Goal: Information Seeking & Learning: Get advice/opinions

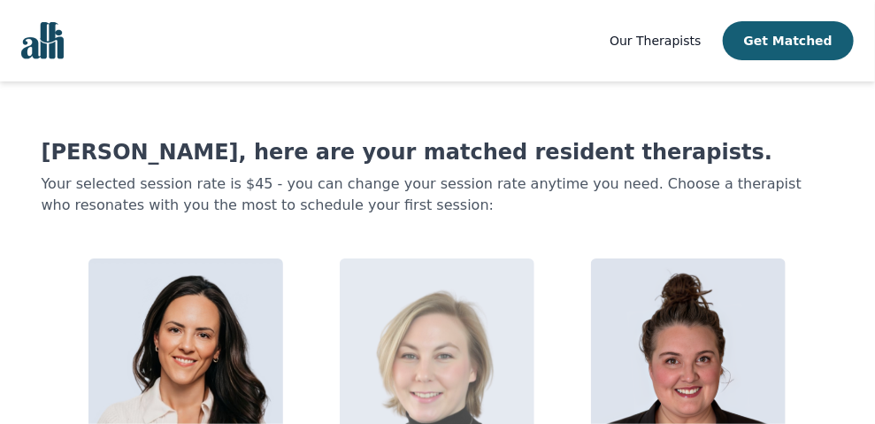
scroll to position [145, 0]
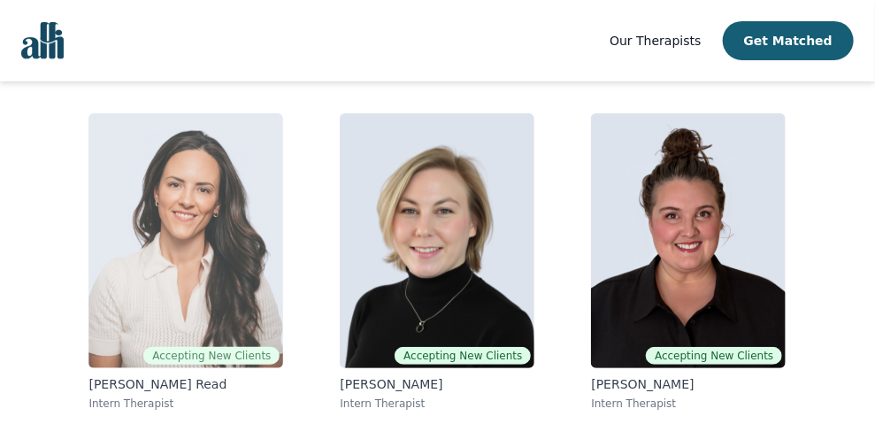
click at [191, 243] on img at bounding box center [185, 240] width 195 height 255
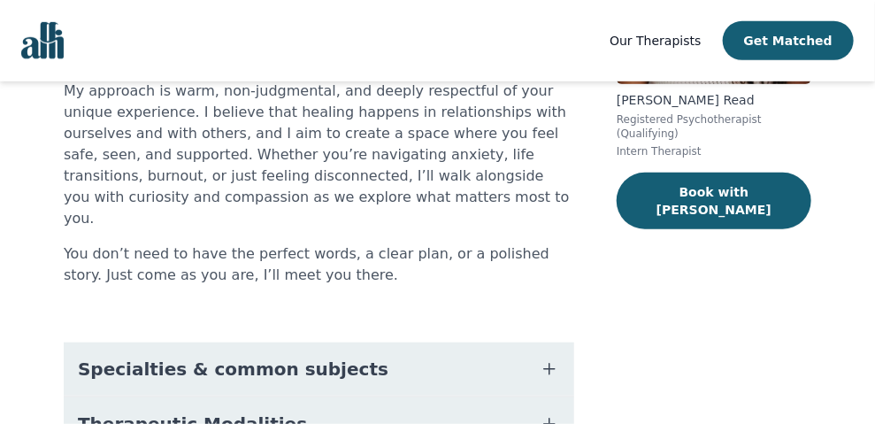
scroll to position [147, 0]
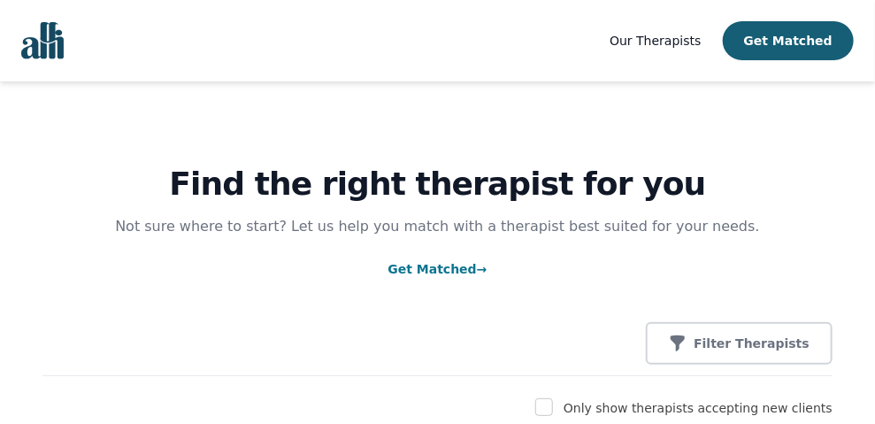
click at [449, 269] on link "Get Matched →" at bounding box center [437, 269] width 99 height 14
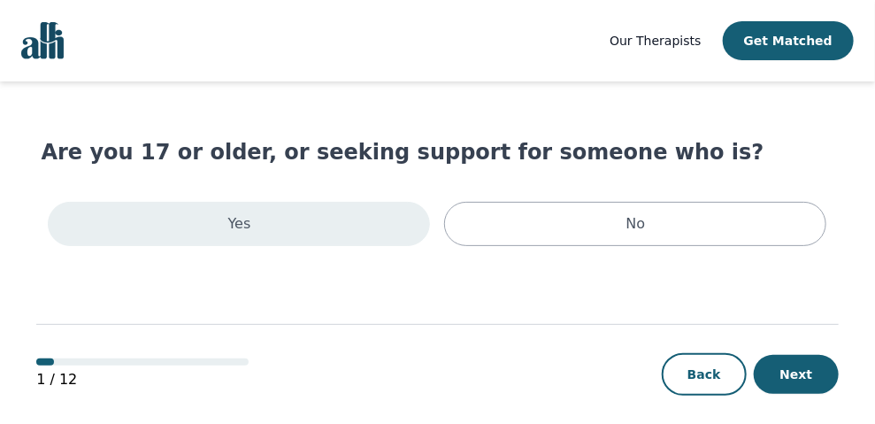
click at [327, 232] on div "Yes" at bounding box center [239, 224] width 382 height 44
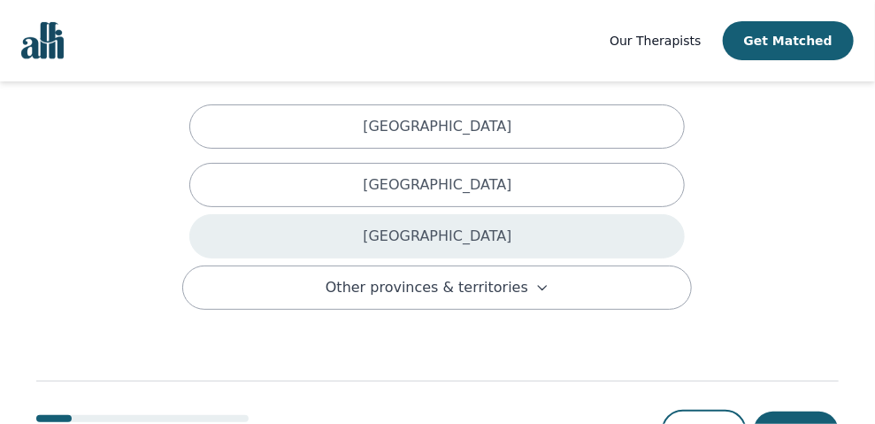
click at [443, 226] on p "Ontario" at bounding box center [437, 236] width 149 height 21
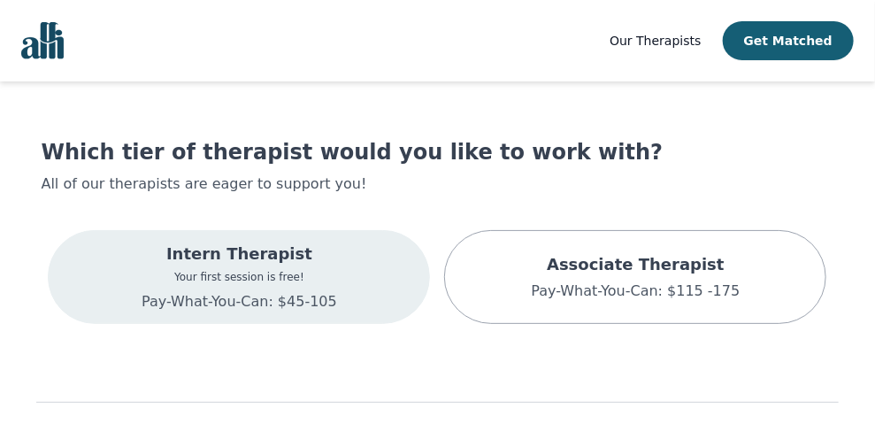
click at [301, 265] on p "Intern Therapist" at bounding box center [240, 254] width 196 height 25
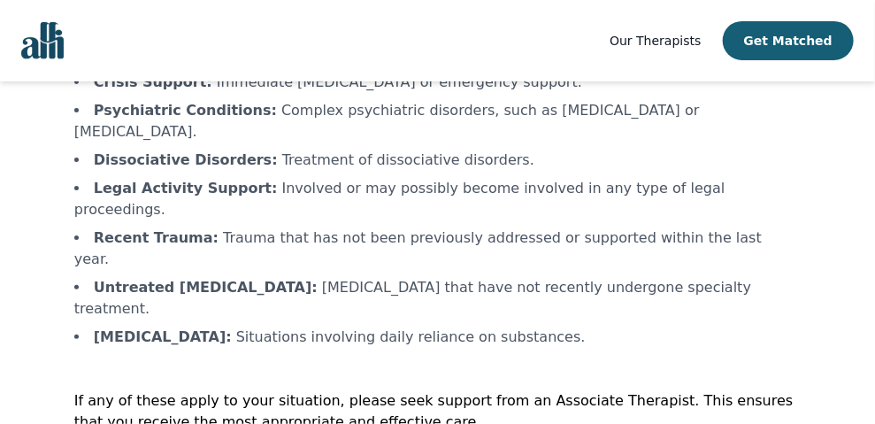
scroll to position [184, 0]
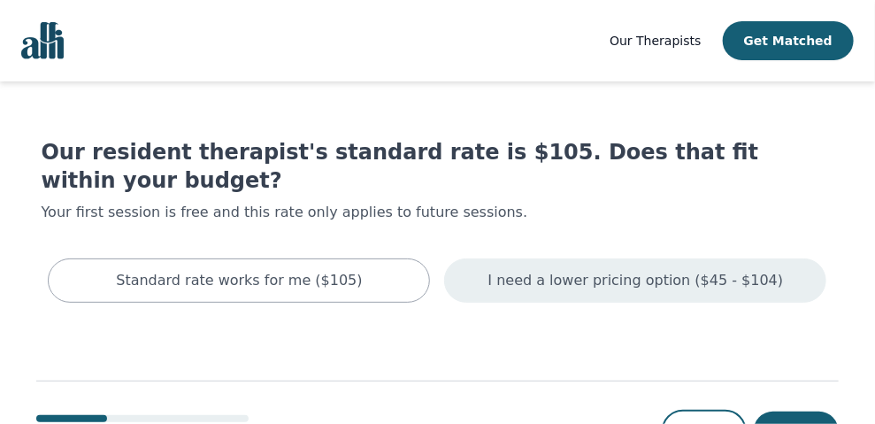
click at [559, 270] on p "I need a lower pricing option ($45 - $104)" at bounding box center [636, 280] width 296 height 21
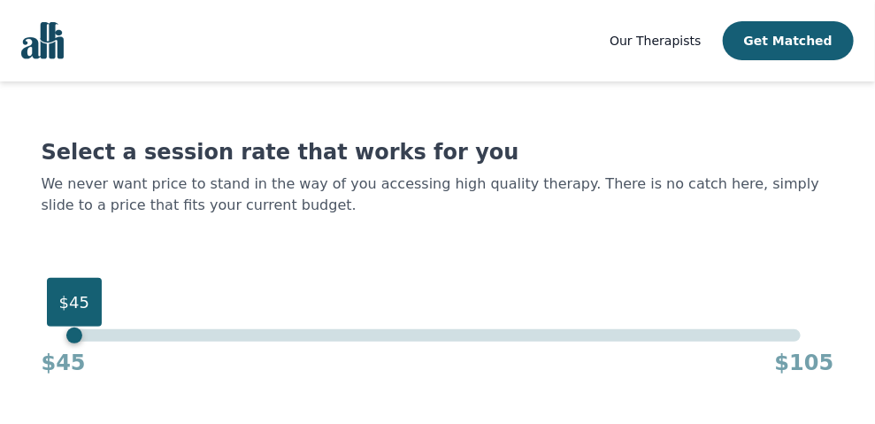
drag, startPoint x: 802, startPoint y: 338, endPoint x: 59, endPoint y: 338, distance: 742.4
click at [59, 338] on div "$45 $45 $105" at bounding box center [437, 353] width 793 height 48
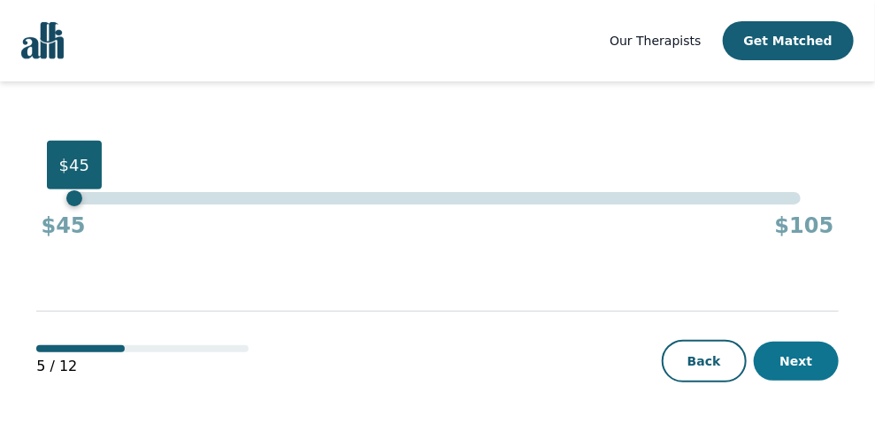
click at [794, 355] on button "Next" at bounding box center [796, 361] width 85 height 39
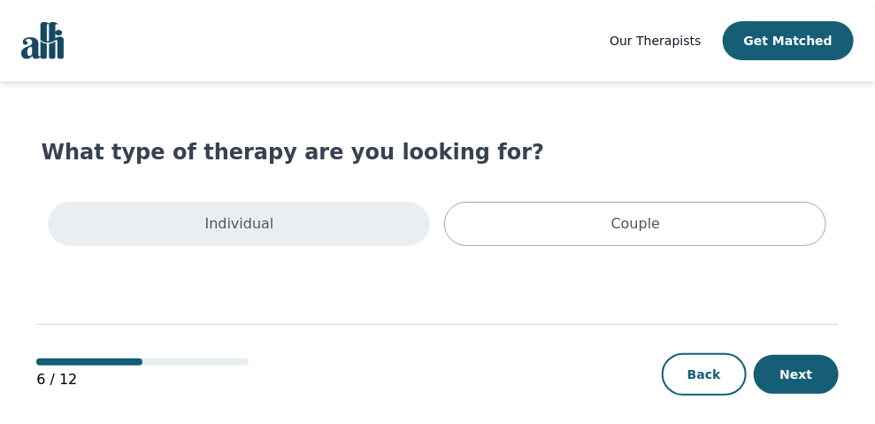
click at [266, 234] on p "Individual" at bounding box center [239, 223] width 69 height 21
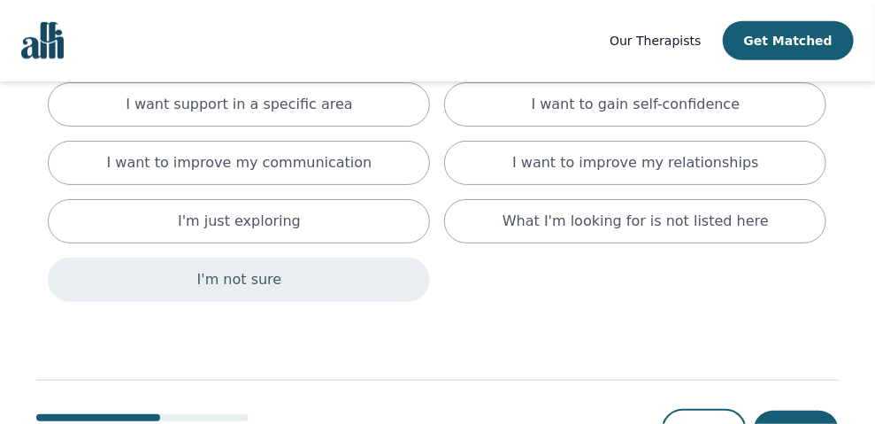
scroll to position [411, 0]
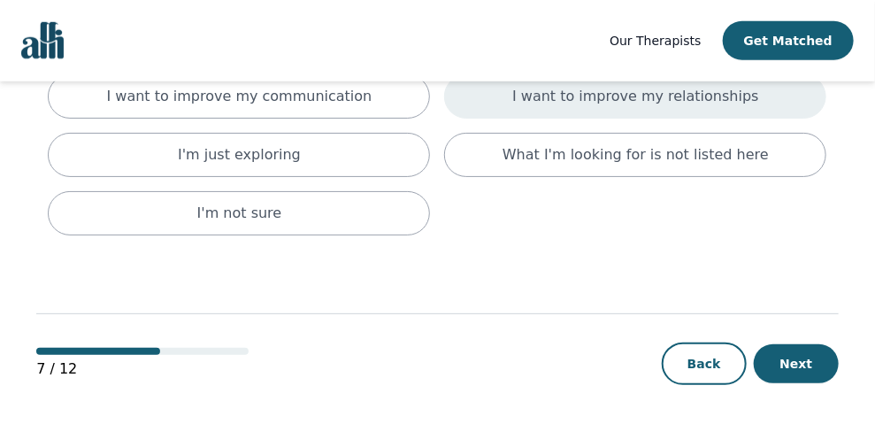
click at [538, 96] on p "I want to improve my relationships" at bounding box center [635, 96] width 246 height 21
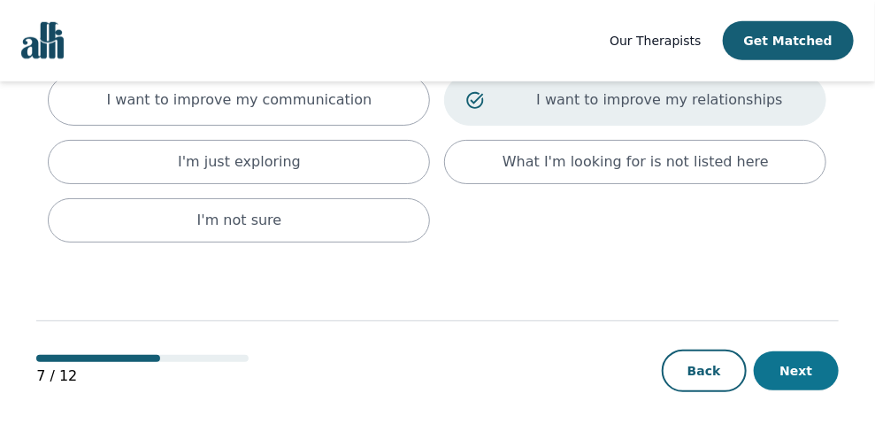
click at [783, 357] on button "Next" at bounding box center [796, 370] width 85 height 39
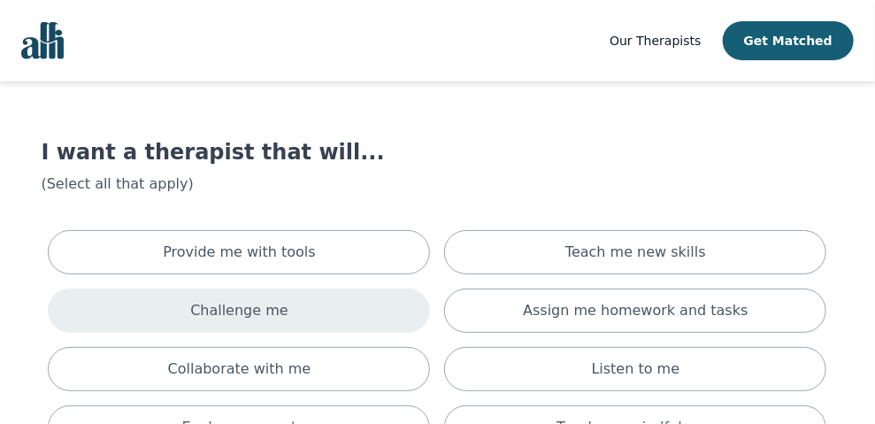
drag, startPoint x: 257, startPoint y: 303, endPoint x: 260, endPoint y: 293, distance: 11.2
click at [258, 300] on p "Challenge me" at bounding box center [239, 310] width 98 height 21
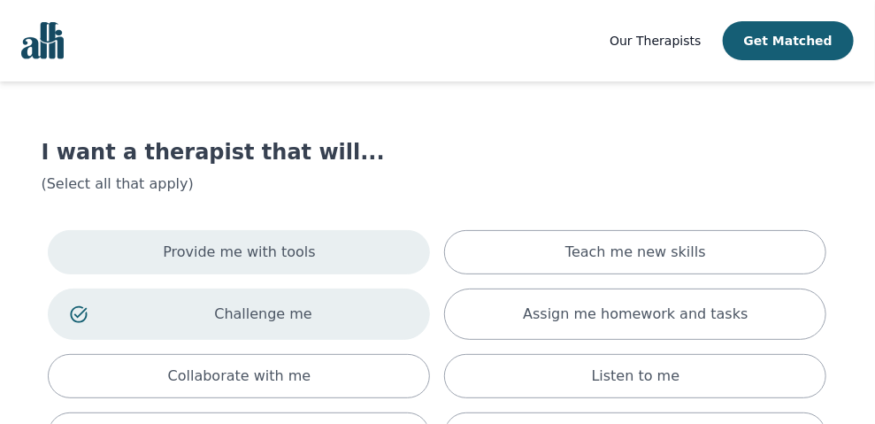
scroll to position [147, 0]
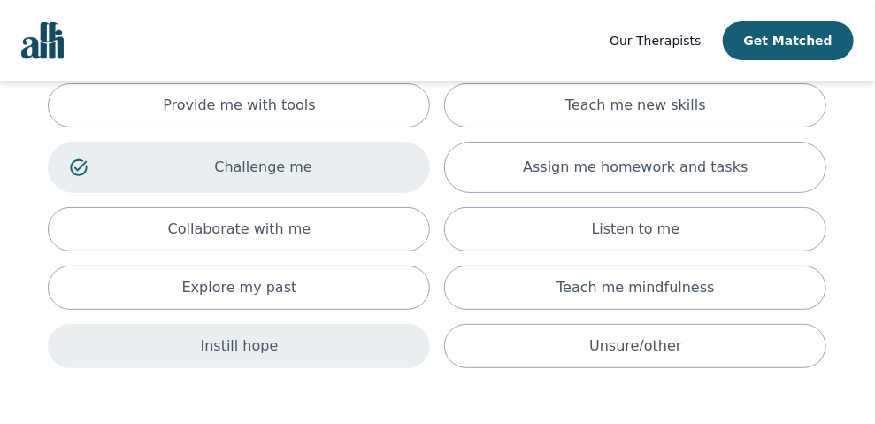
click at [287, 334] on div "Instill hope" at bounding box center [239, 346] width 382 height 44
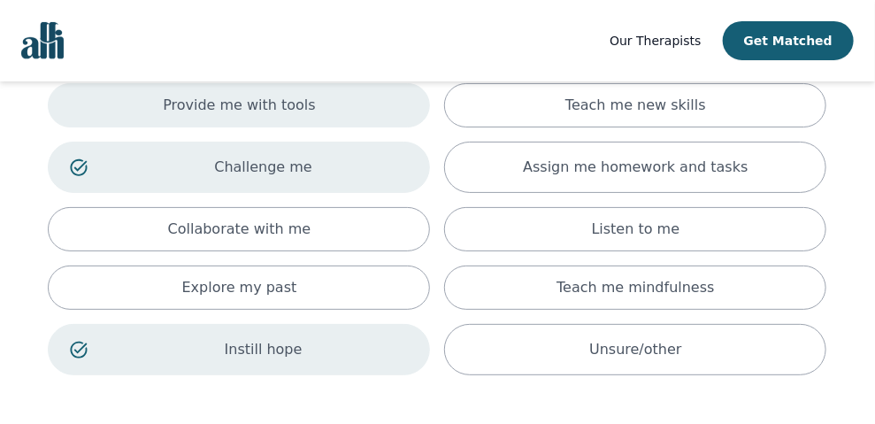
click at [313, 106] on div "Provide me with tools" at bounding box center [239, 105] width 382 height 44
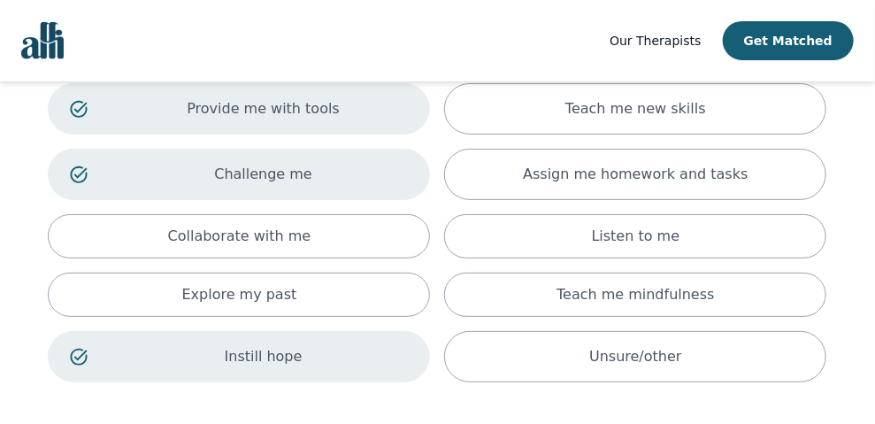
click at [313, 106] on p "Provide me with tools" at bounding box center [264, 108] width 290 height 21
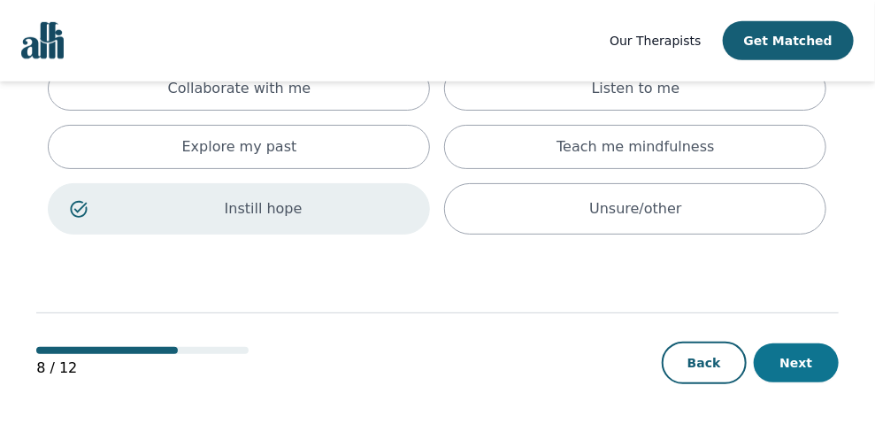
click at [769, 356] on button "Next" at bounding box center [796, 362] width 85 height 39
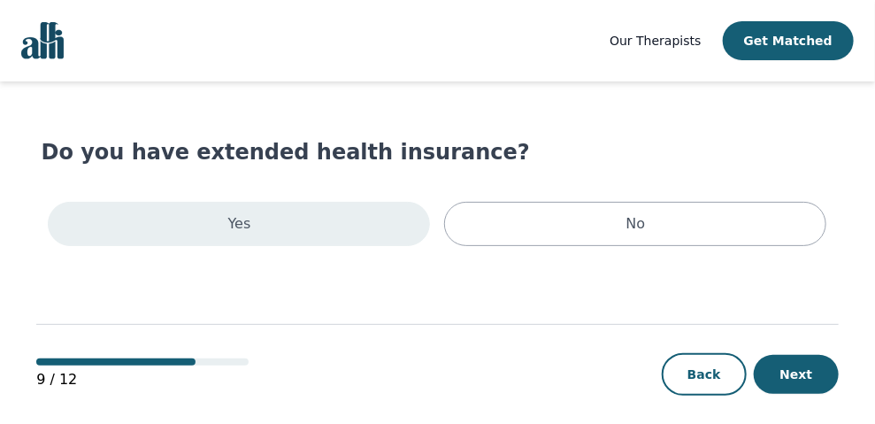
click at [318, 210] on div "Yes" at bounding box center [239, 224] width 382 height 44
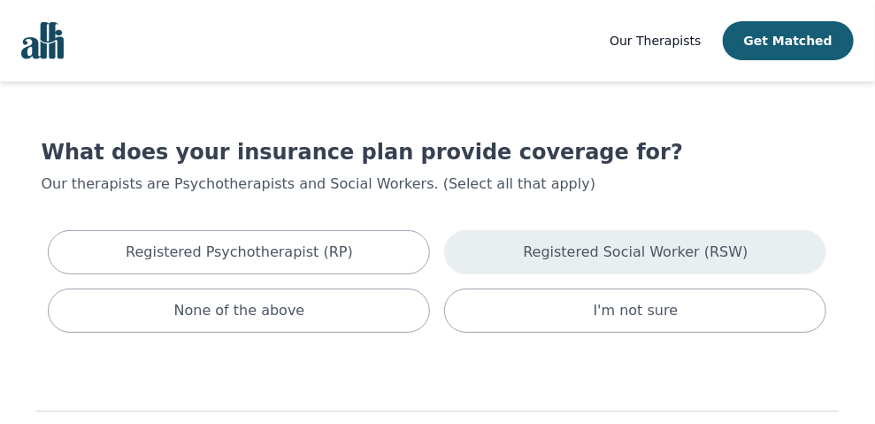
click at [651, 257] on p "Registered Social Worker (RSW)" at bounding box center [635, 252] width 225 height 21
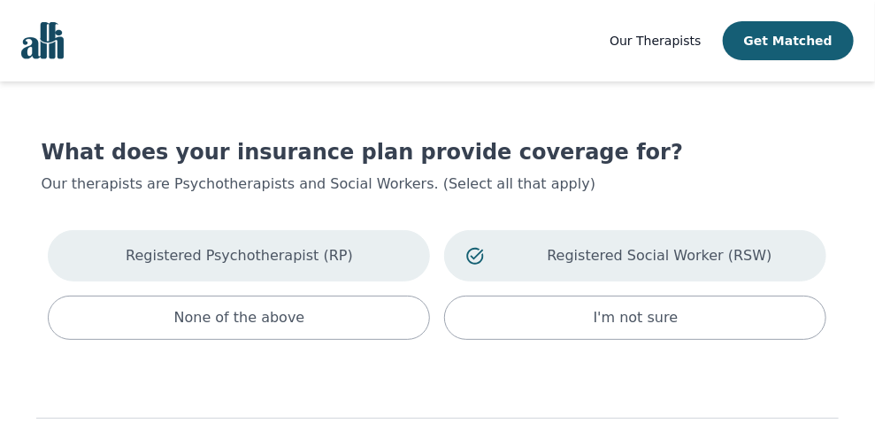
click at [305, 249] on p "Registered Psychotherapist (RP)" at bounding box center [239, 255] width 227 height 21
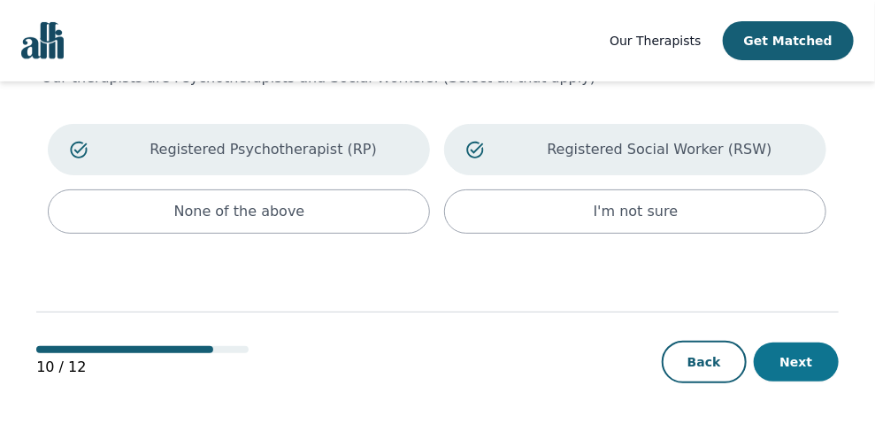
click at [809, 358] on button "Next" at bounding box center [796, 361] width 85 height 39
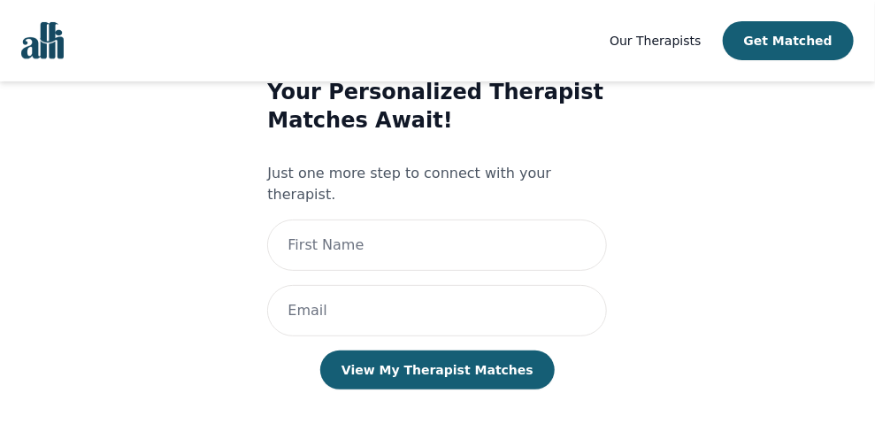
scroll to position [102, 0]
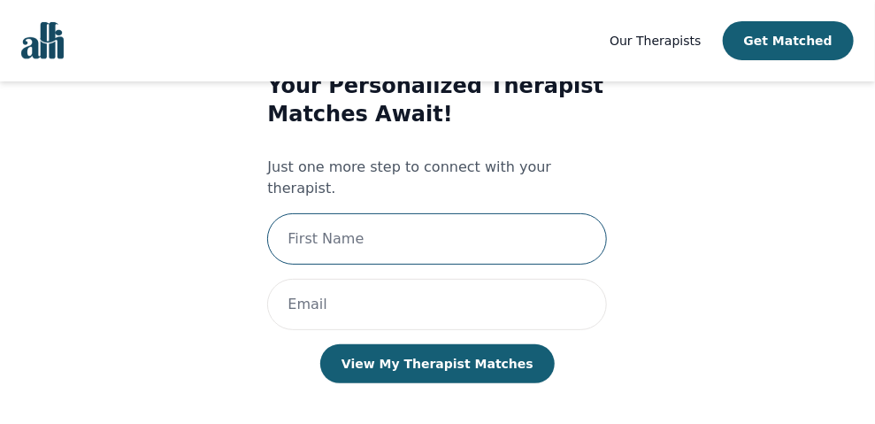
click at [381, 216] on input "text" at bounding box center [437, 238] width 340 height 51
type input "Katie"
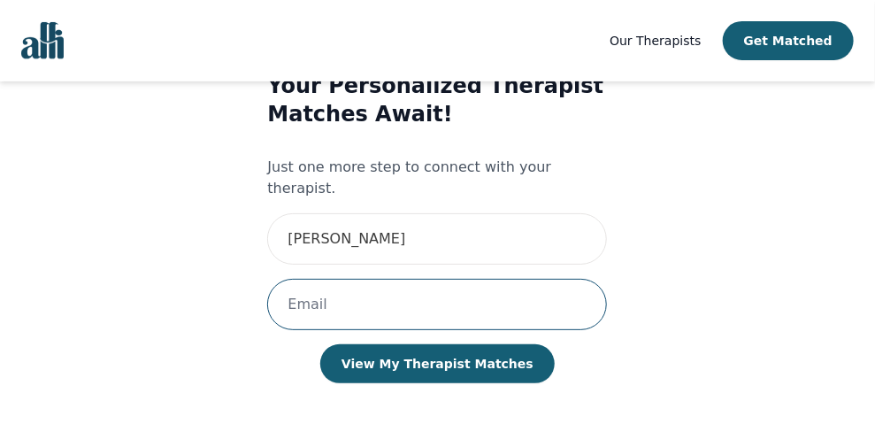
click at [385, 280] on input "email" at bounding box center [437, 304] width 340 height 51
type input "BOOKAKI69@YAHOO.COM"
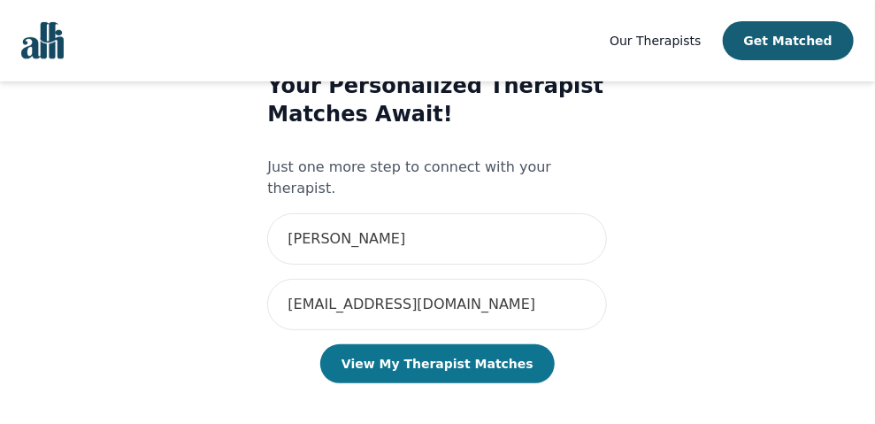
click at [432, 355] on button "View My Therapist Matches" at bounding box center [437, 363] width 234 height 39
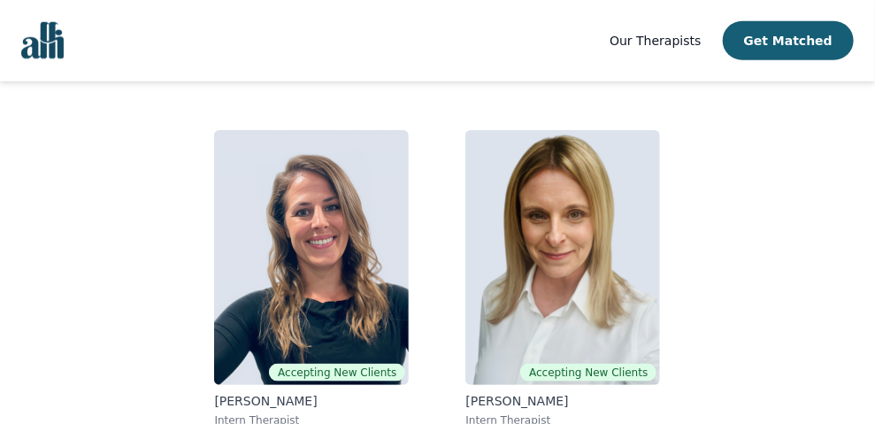
scroll to position [499, 0]
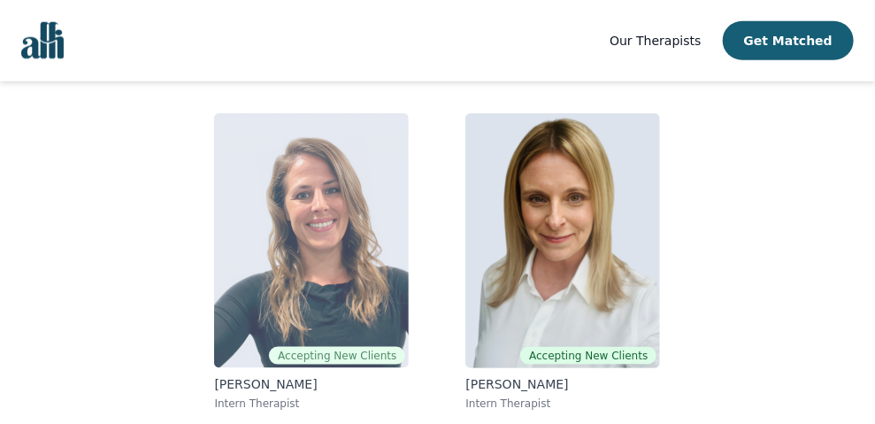
click at [357, 259] on img at bounding box center [311, 240] width 195 height 255
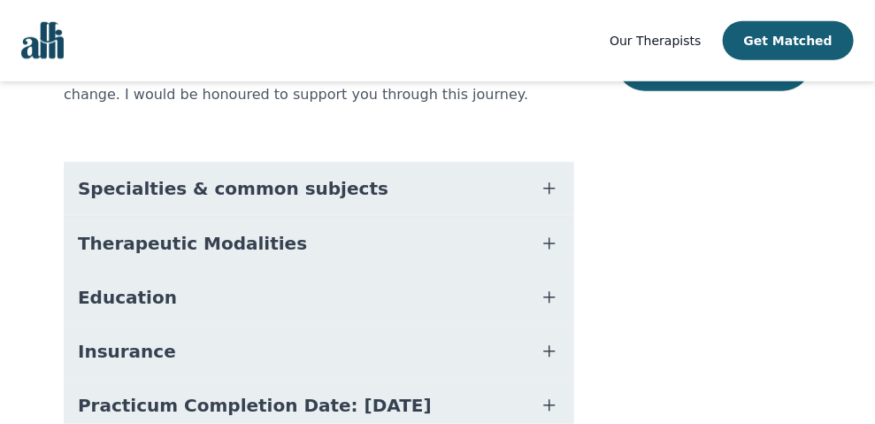
scroll to position [442, 0]
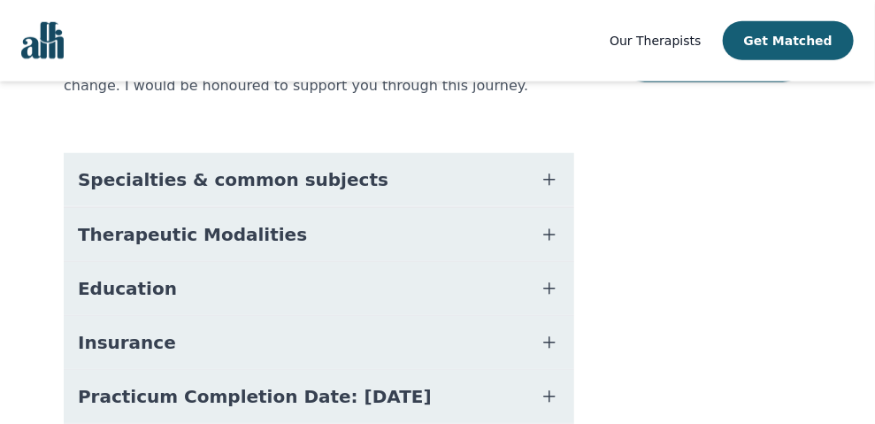
click at [396, 153] on button "Specialties & common subjects" at bounding box center [319, 179] width 511 height 53
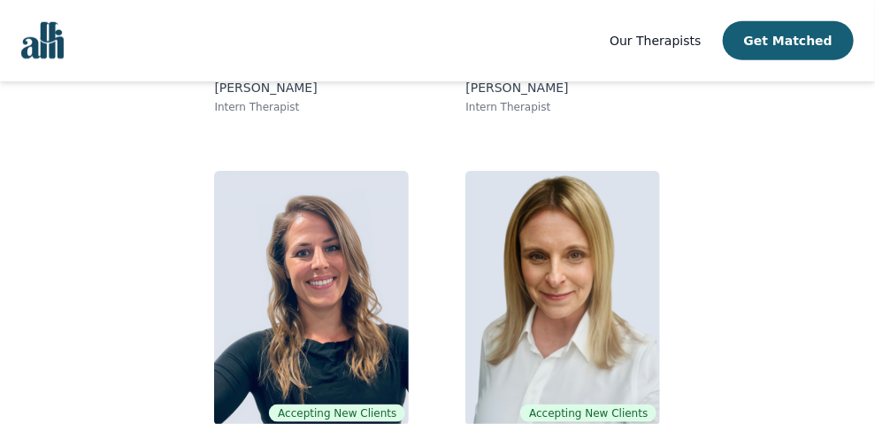
scroll to position [464, 0]
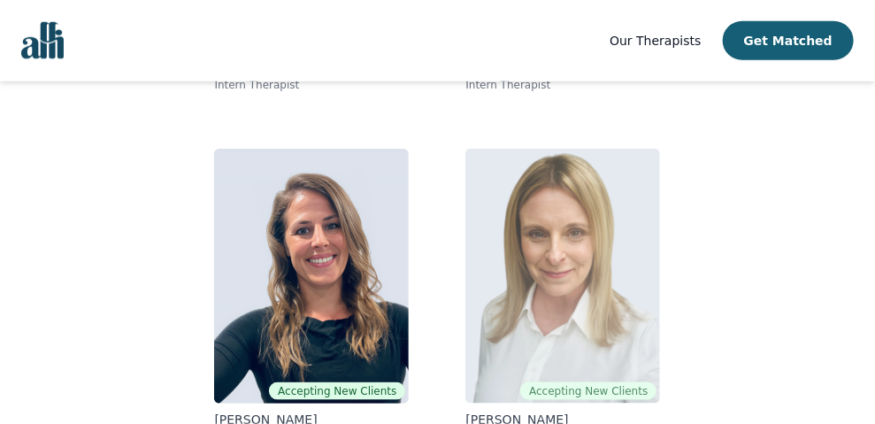
click at [531, 210] on img at bounding box center [562, 276] width 195 height 255
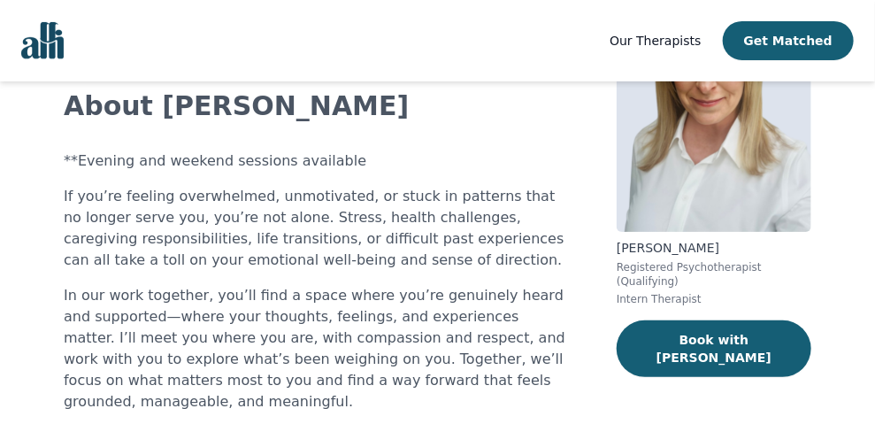
scroll to position [295, 0]
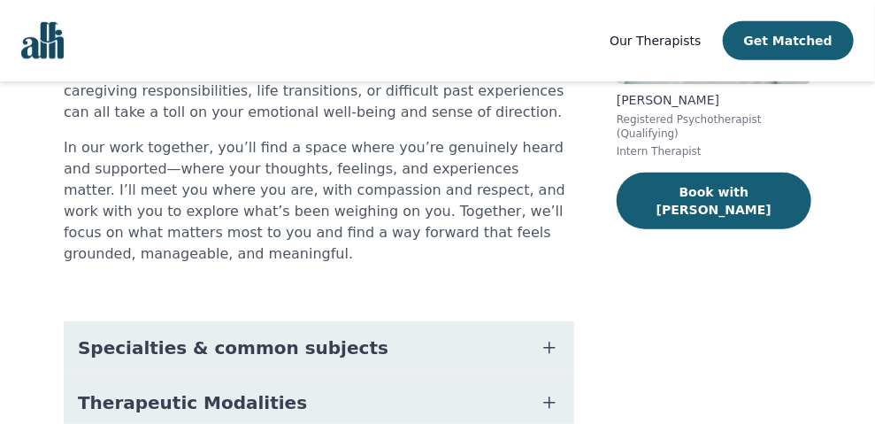
click at [323, 321] on button "Specialties & common subjects" at bounding box center [319, 347] width 511 height 53
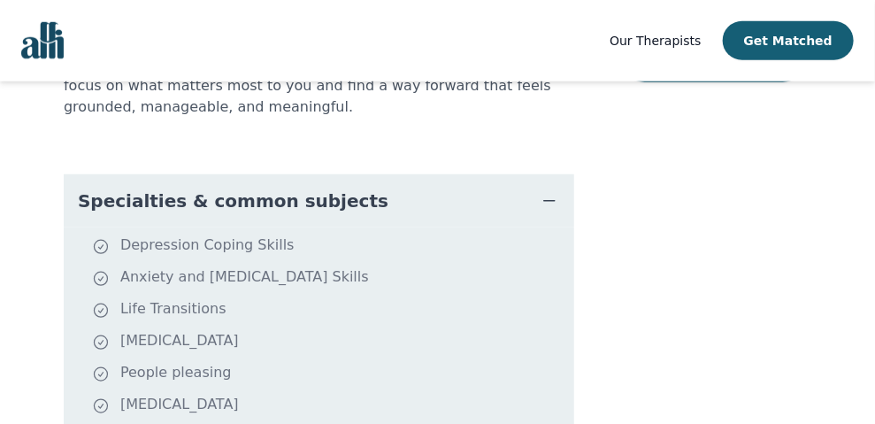
scroll to position [589, 0]
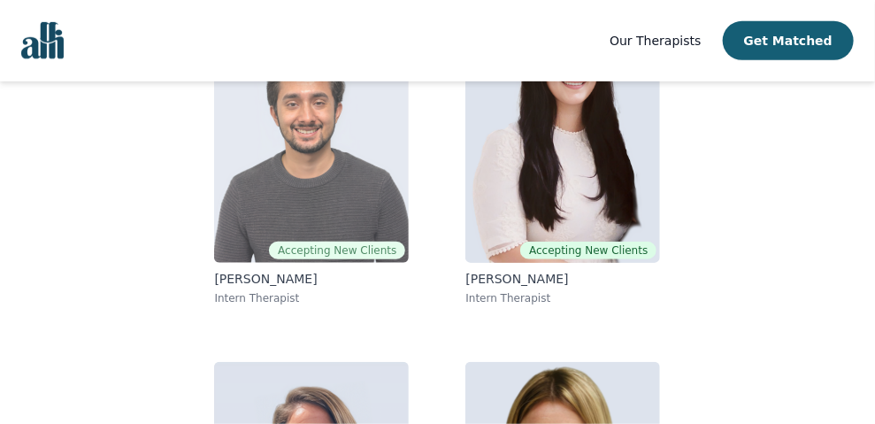
scroll to position [295, 0]
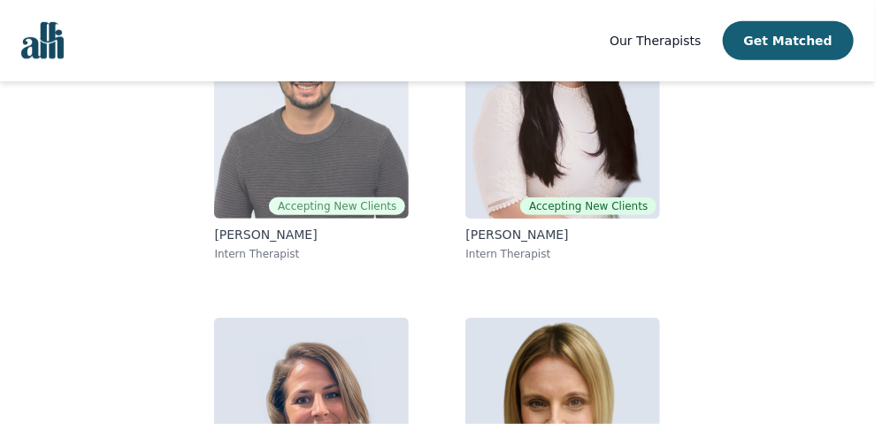
click at [244, 108] on img at bounding box center [311, 91] width 195 height 255
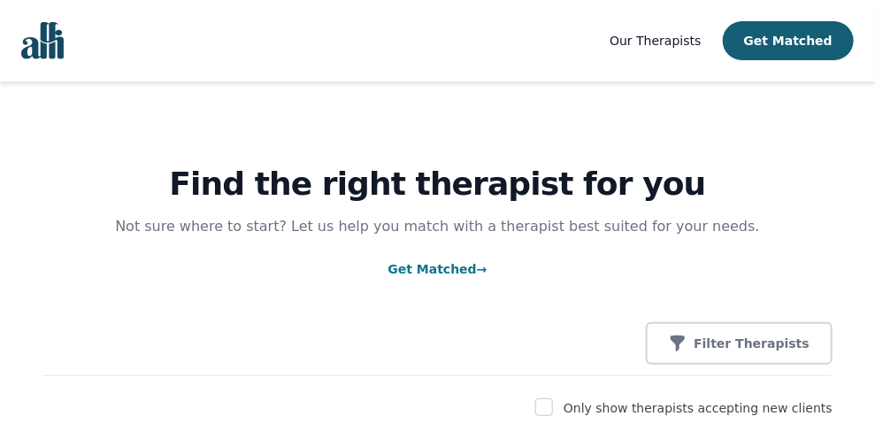
click at [411, 271] on link "Get Matched →" at bounding box center [437, 269] width 99 height 14
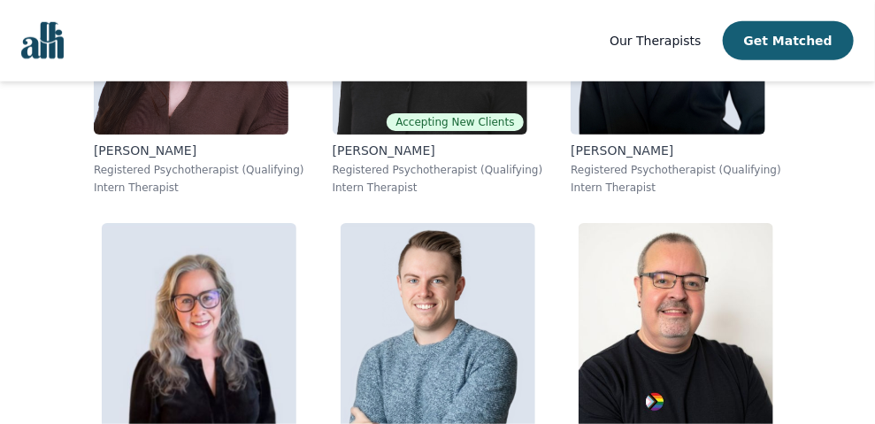
scroll to position [6931, 0]
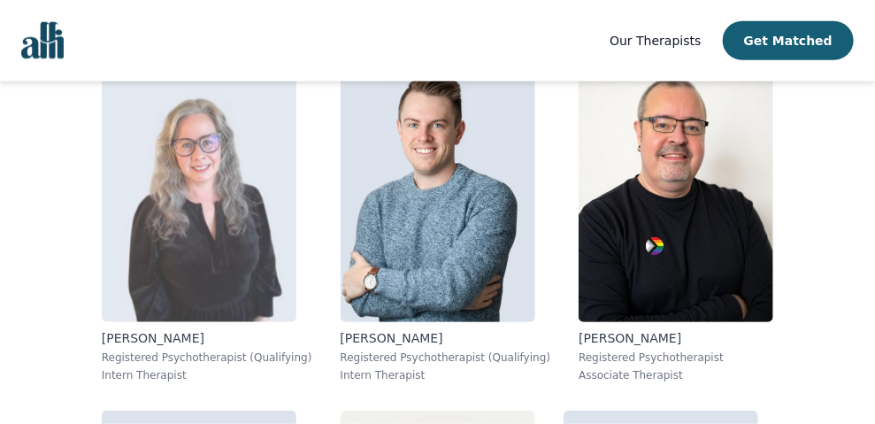
click at [252, 242] on img at bounding box center [199, 194] width 195 height 255
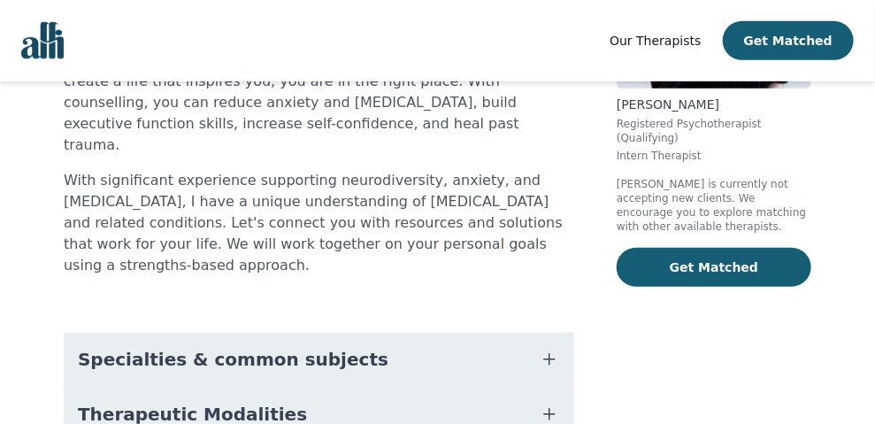
scroll to position [295, 0]
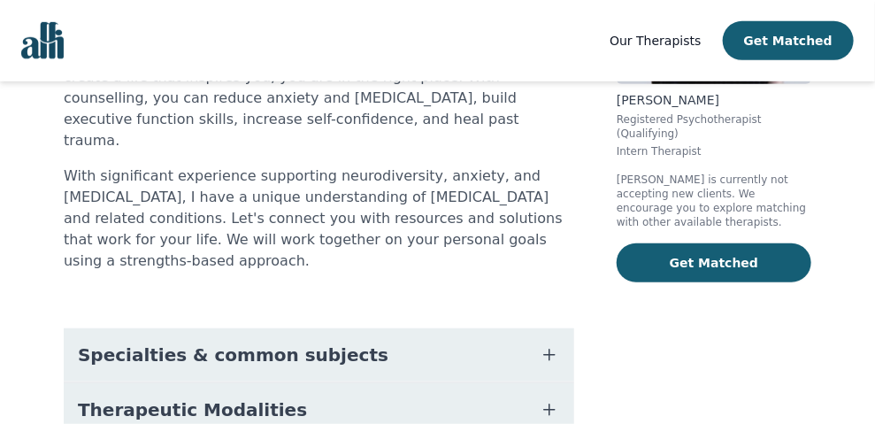
click at [338, 328] on button "Specialties & common subjects" at bounding box center [319, 354] width 511 height 53
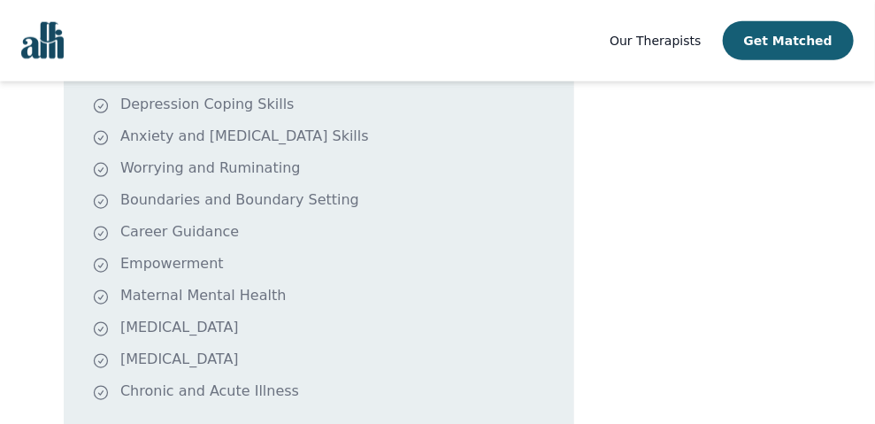
scroll to position [737, 0]
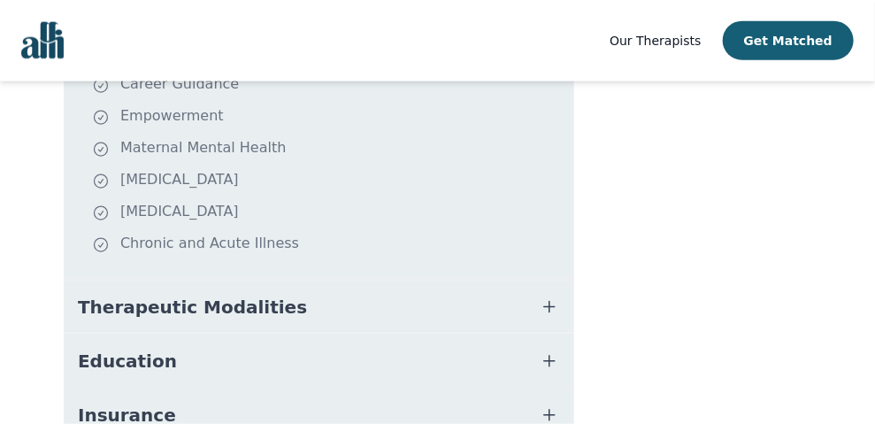
click at [325, 280] on button "Therapeutic Modalities" at bounding box center [319, 306] width 511 height 53
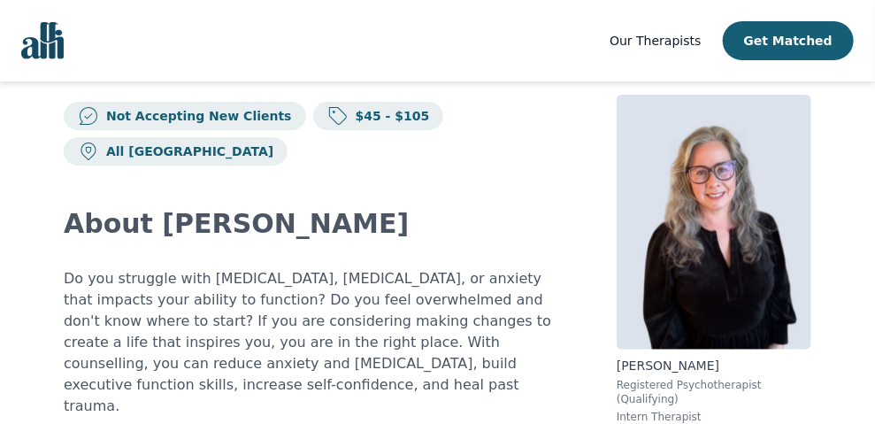
scroll to position [0, 0]
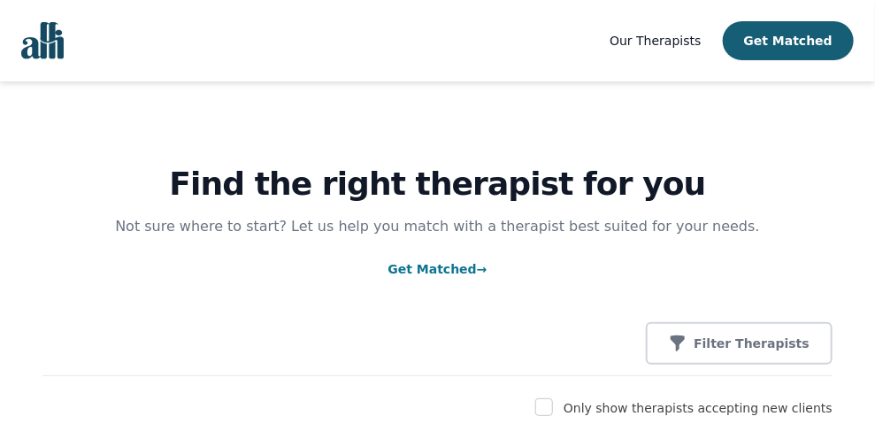
scroll to position [1084, 0]
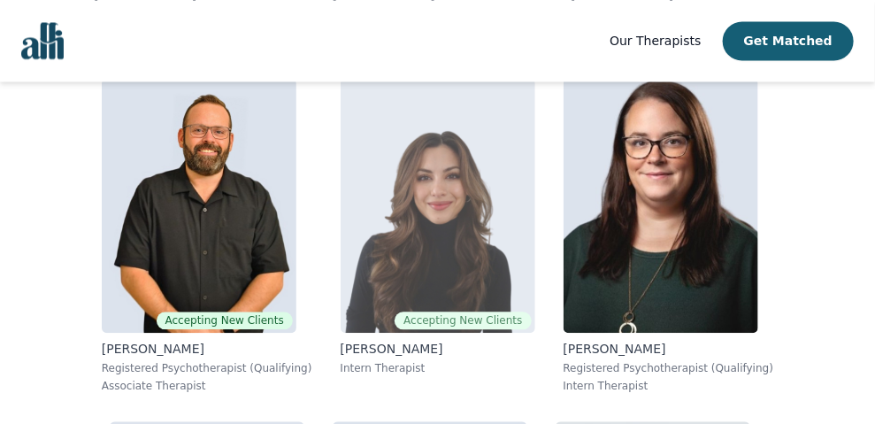
click at [433, 225] on img at bounding box center [438, 205] width 195 height 255
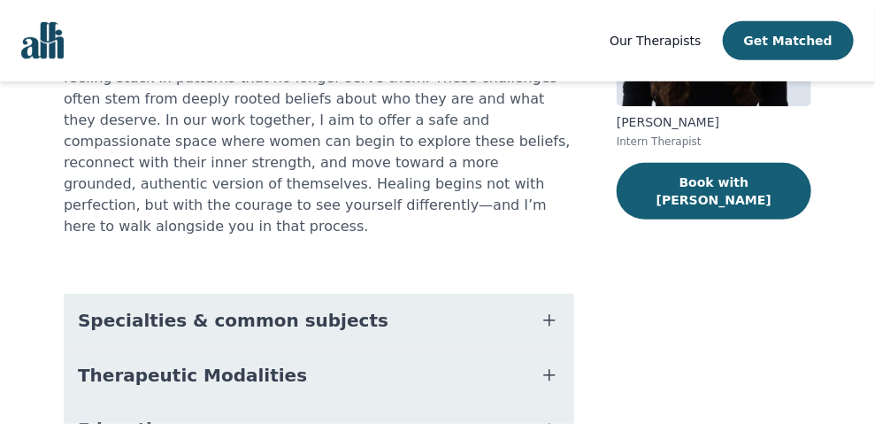
scroll to position [295, 0]
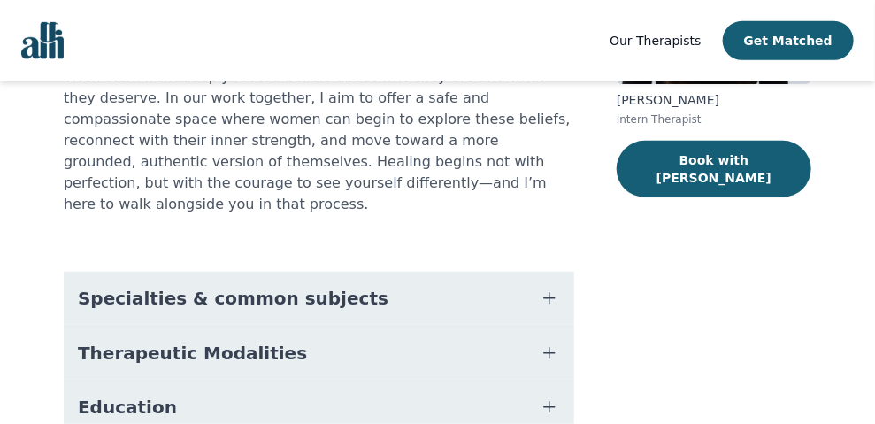
click at [403, 272] on button "Specialties & common subjects" at bounding box center [319, 298] width 511 height 53
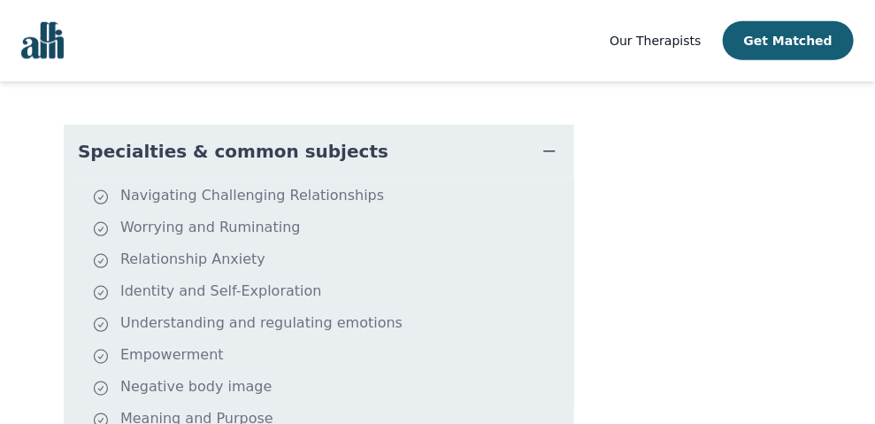
scroll to position [0, 0]
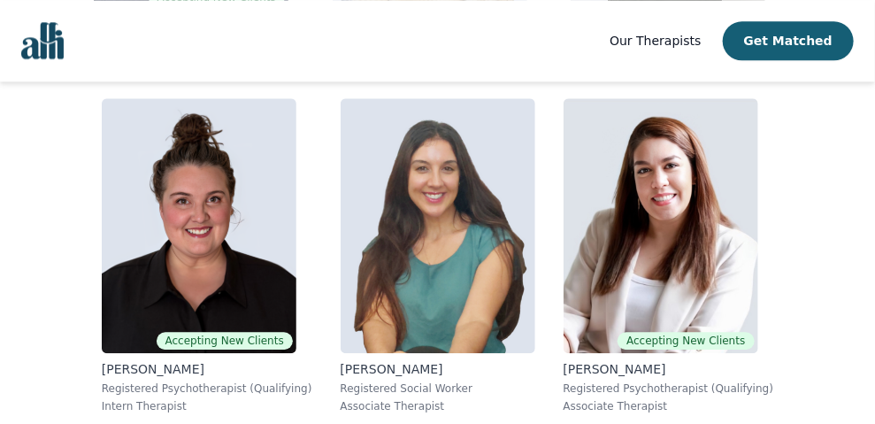
scroll to position [3512, 0]
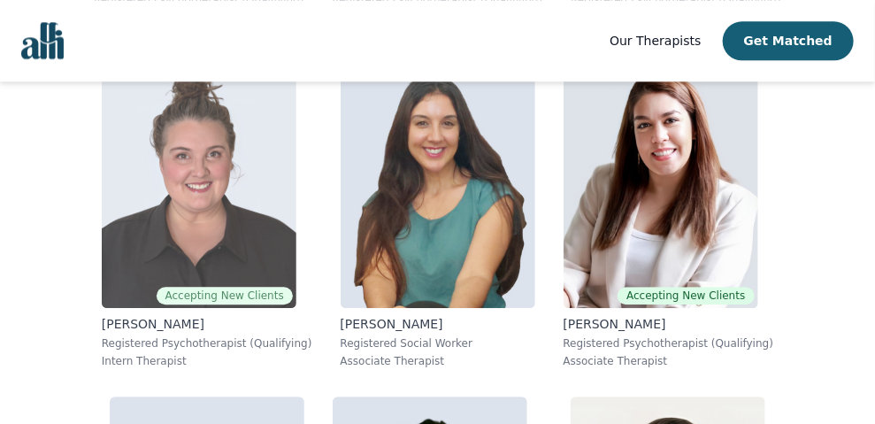
click at [248, 216] on img at bounding box center [199, 180] width 195 height 255
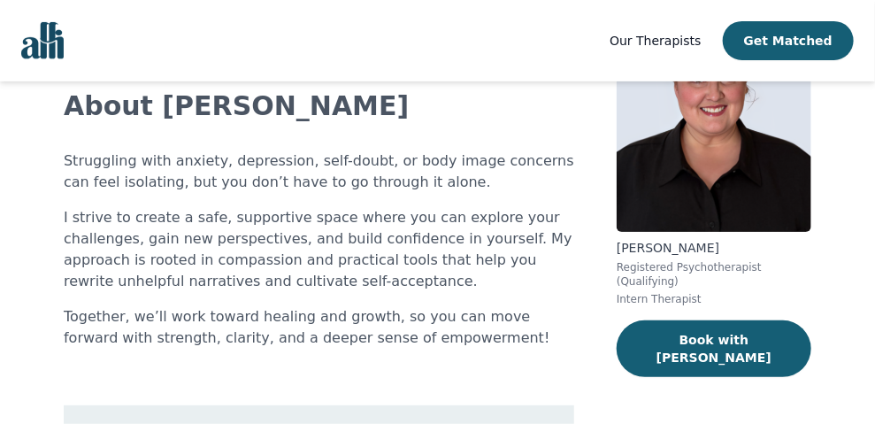
scroll to position [295, 0]
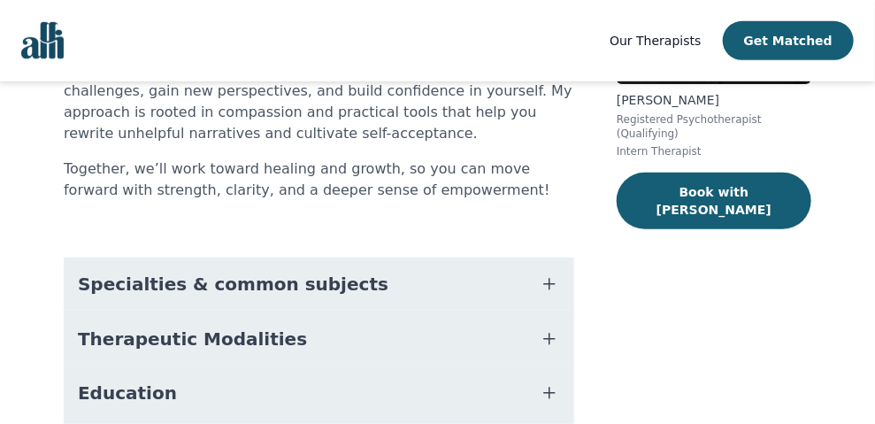
click at [281, 272] on span "Specialties & common subjects" at bounding box center [233, 284] width 311 height 25
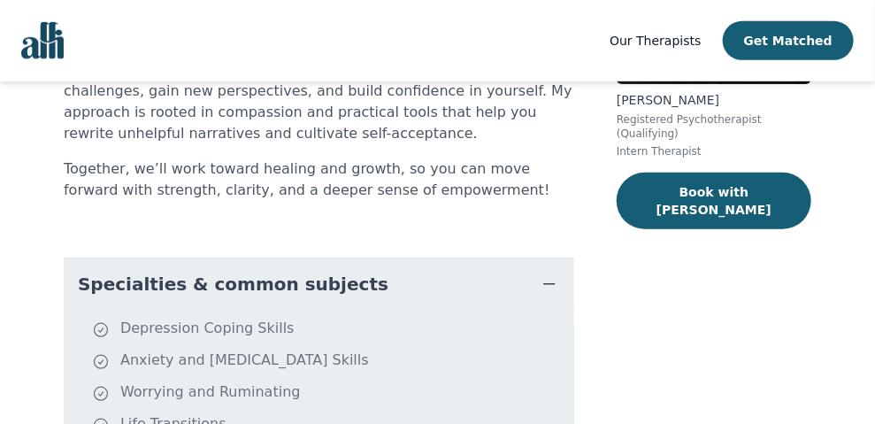
scroll to position [442, 0]
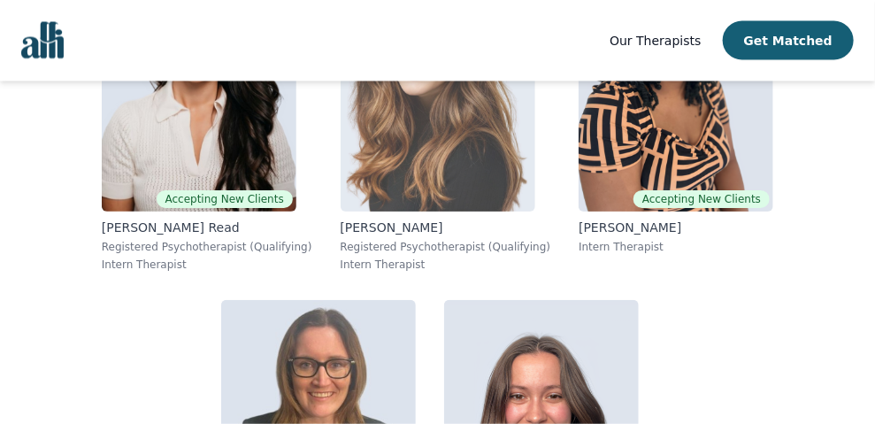
scroll to position [17857, 0]
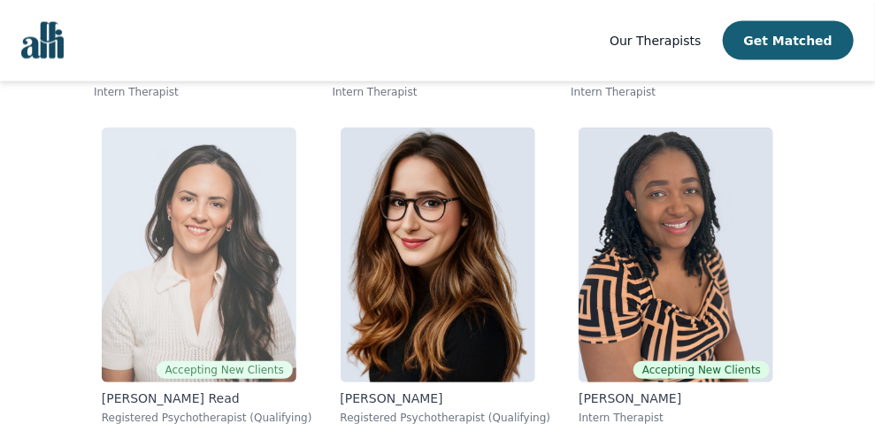
click at [292, 243] on img at bounding box center [199, 254] width 195 height 255
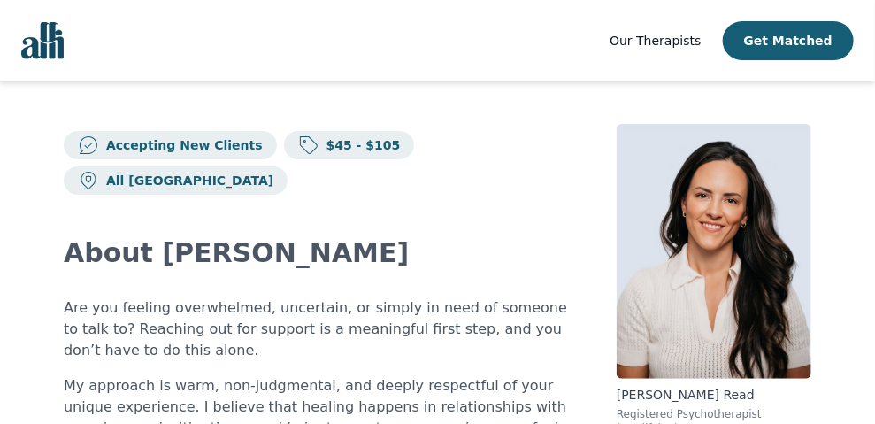
scroll to position [147, 0]
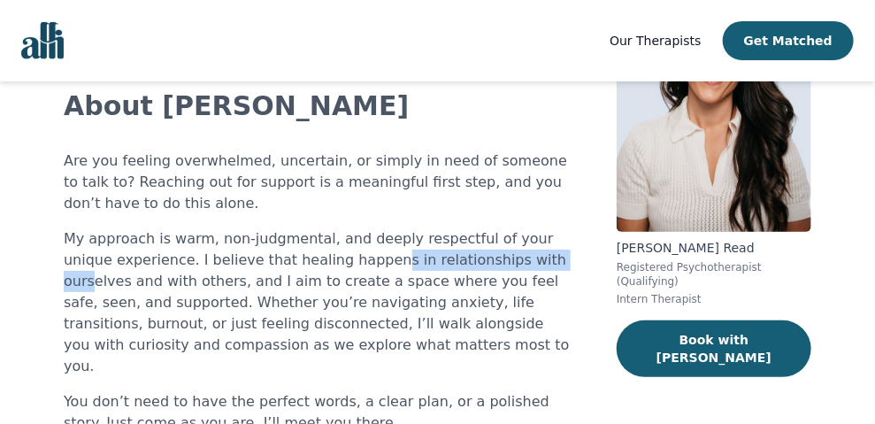
drag, startPoint x: 316, startPoint y: 226, endPoint x: 487, endPoint y: 227, distance: 170.8
click at [487, 231] on p "My approach is warm, non-judgmental, and deeply respectful of your unique exper…" at bounding box center [319, 302] width 511 height 149
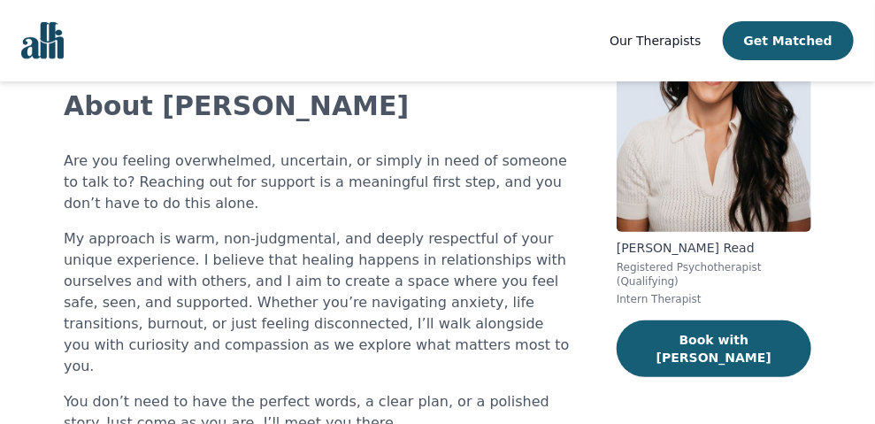
click at [454, 244] on p "My approach is warm, non-judgmental, and deeply respectful of your unique exper…" at bounding box center [319, 302] width 511 height 149
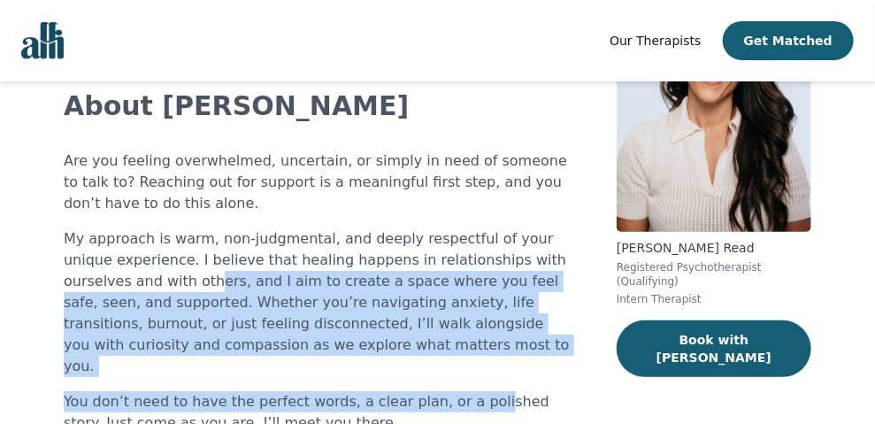
drag, startPoint x: 81, startPoint y: 250, endPoint x: 459, endPoint y: 338, distance: 388.0
click at [459, 338] on div "Are you feeling overwhelmed, uncertain, or simply in need of someone to talk to…" at bounding box center [319, 291] width 511 height 283
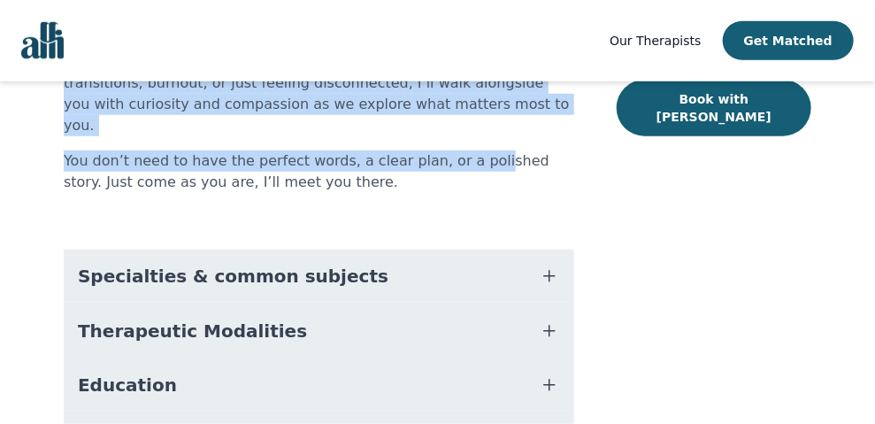
scroll to position [442, 0]
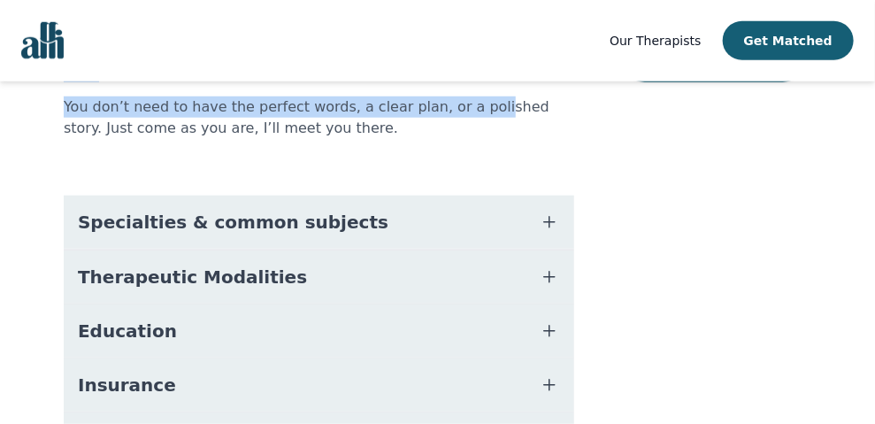
click at [315, 210] on span "Specialties & common subjects" at bounding box center [233, 222] width 311 height 25
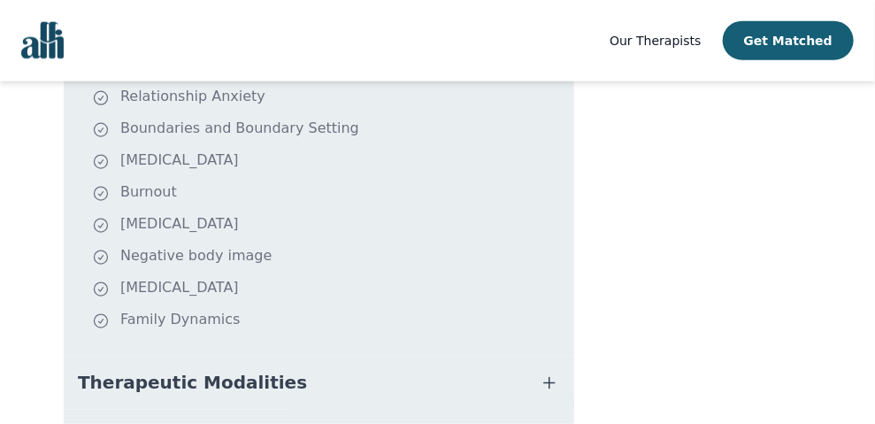
scroll to position [737, 0]
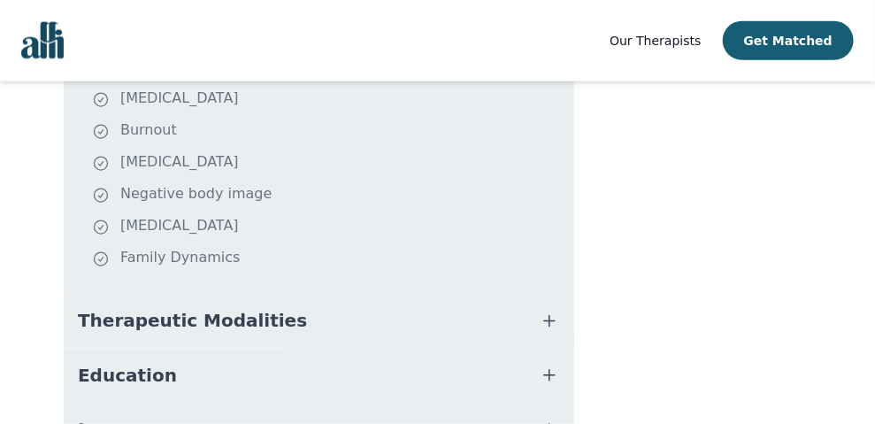
click at [390, 295] on button "Therapeutic Modalities" at bounding box center [319, 321] width 511 height 53
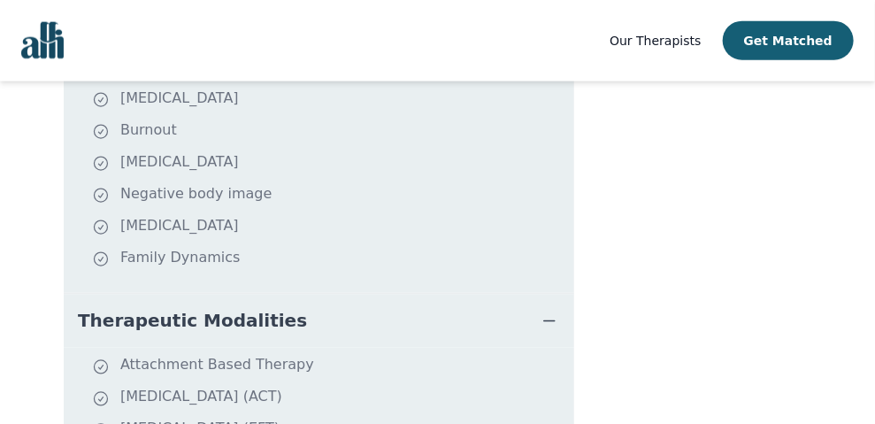
scroll to position [884, 0]
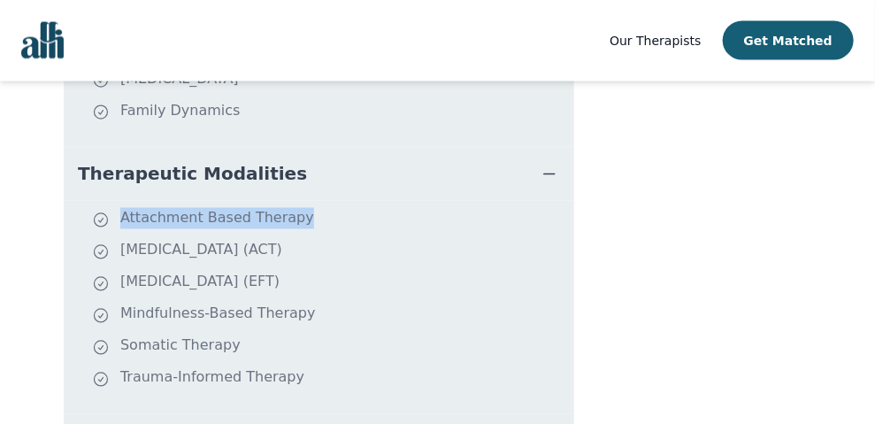
drag, startPoint x: 308, startPoint y: 167, endPoint x: 286, endPoint y: 165, distance: 22.3
click at [286, 208] on li "Attachment Based Therapy" at bounding box center [329, 220] width 475 height 25
copy li "Attachment Based Therapy"
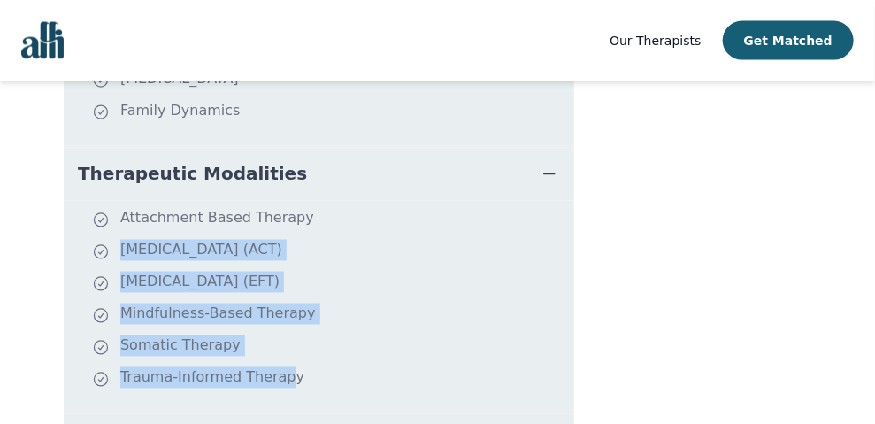
drag, startPoint x: 411, startPoint y: 188, endPoint x: 278, endPoint y: 323, distance: 190.2
click at [278, 323] on ul "Attachment Based Therapy Acceptance and Commitment Therapy (ACT) Emotionally Fo…" at bounding box center [319, 307] width 496 height 198
copy ul "Acceptance and Commitment Therapy (ACT) Emotionally Focused Therapy (EFT) Mindf…"
